Goal: Browse casually

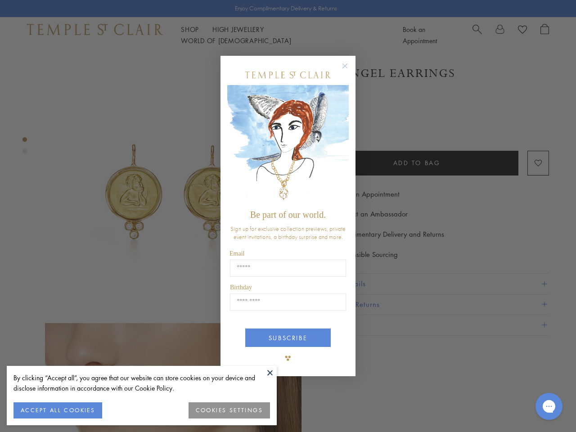
click at [288, 216] on span "Be part of our world." at bounding box center [288, 215] width 76 height 10
click at [270, 373] on button at bounding box center [270, 373] width 14 height 14
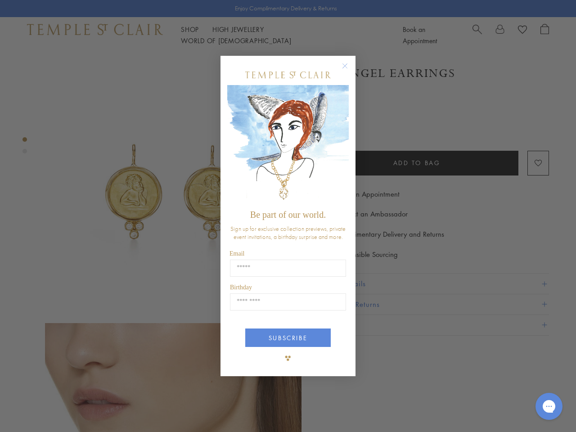
click at [58, 411] on div "Close dialog Be part of our world. Sign up for exclusive collection previews, p…" at bounding box center [288, 216] width 576 height 432
click at [230, 411] on div "Close dialog Be part of our world. Sign up for exclusive collection previews, p…" at bounding box center [288, 216] width 576 height 432
click at [349, 70] on icon "Close dialog" at bounding box center [344, 65] width 11 height 11
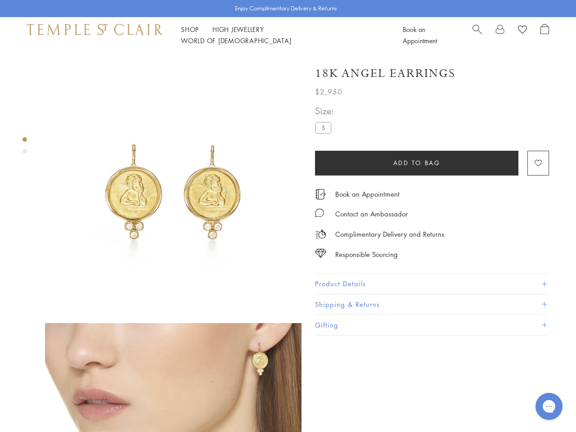
click at [288, 362] on button "SUBSCRIBE" at bounding box center [288, 371] width 86 height 18
click at [549, 407] on icon "Gorgias live chat" at bounding box center [549, 406] width 9 height 9
